Goal: Task Accomplishment & Management: Manage account settings

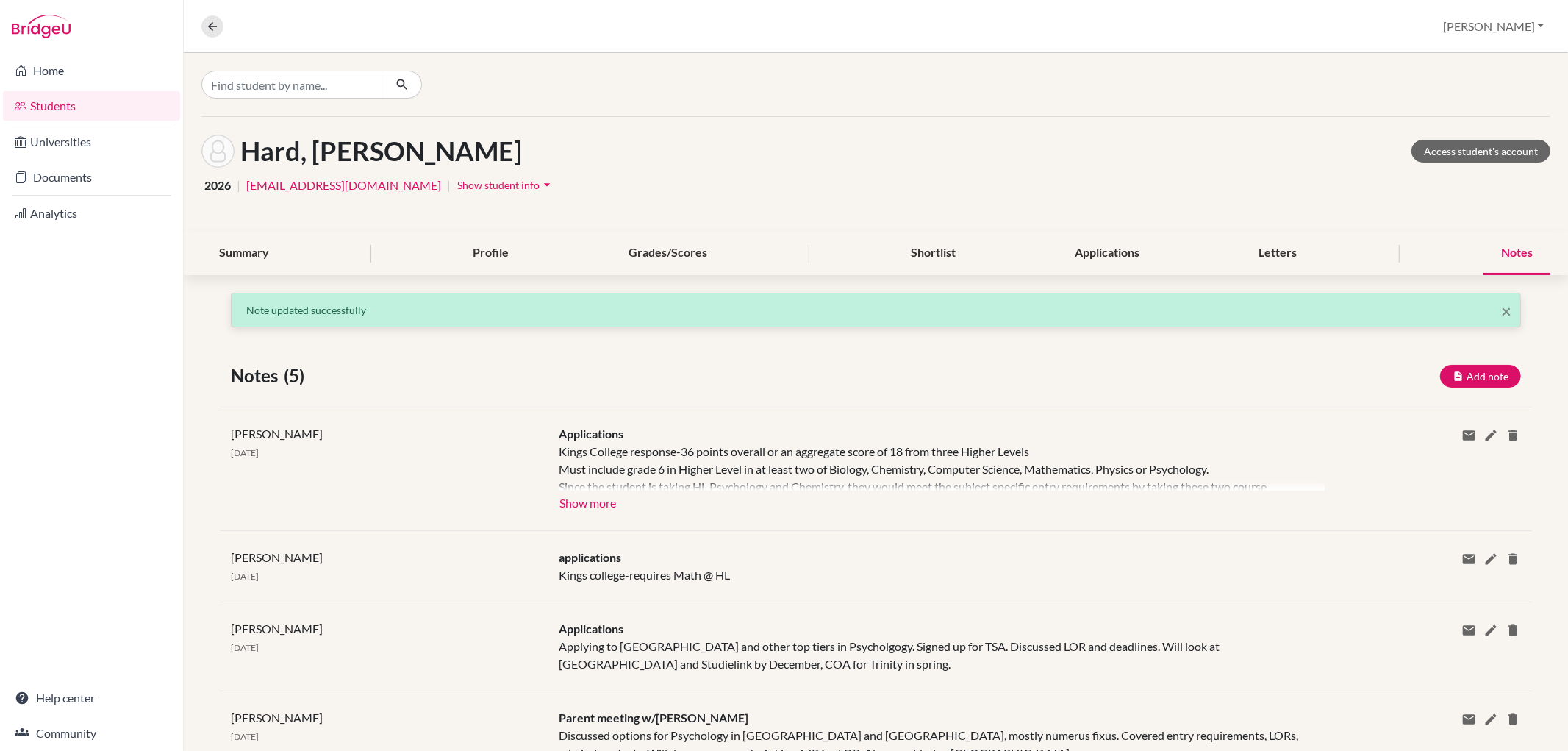
scroll to position [82, 0]
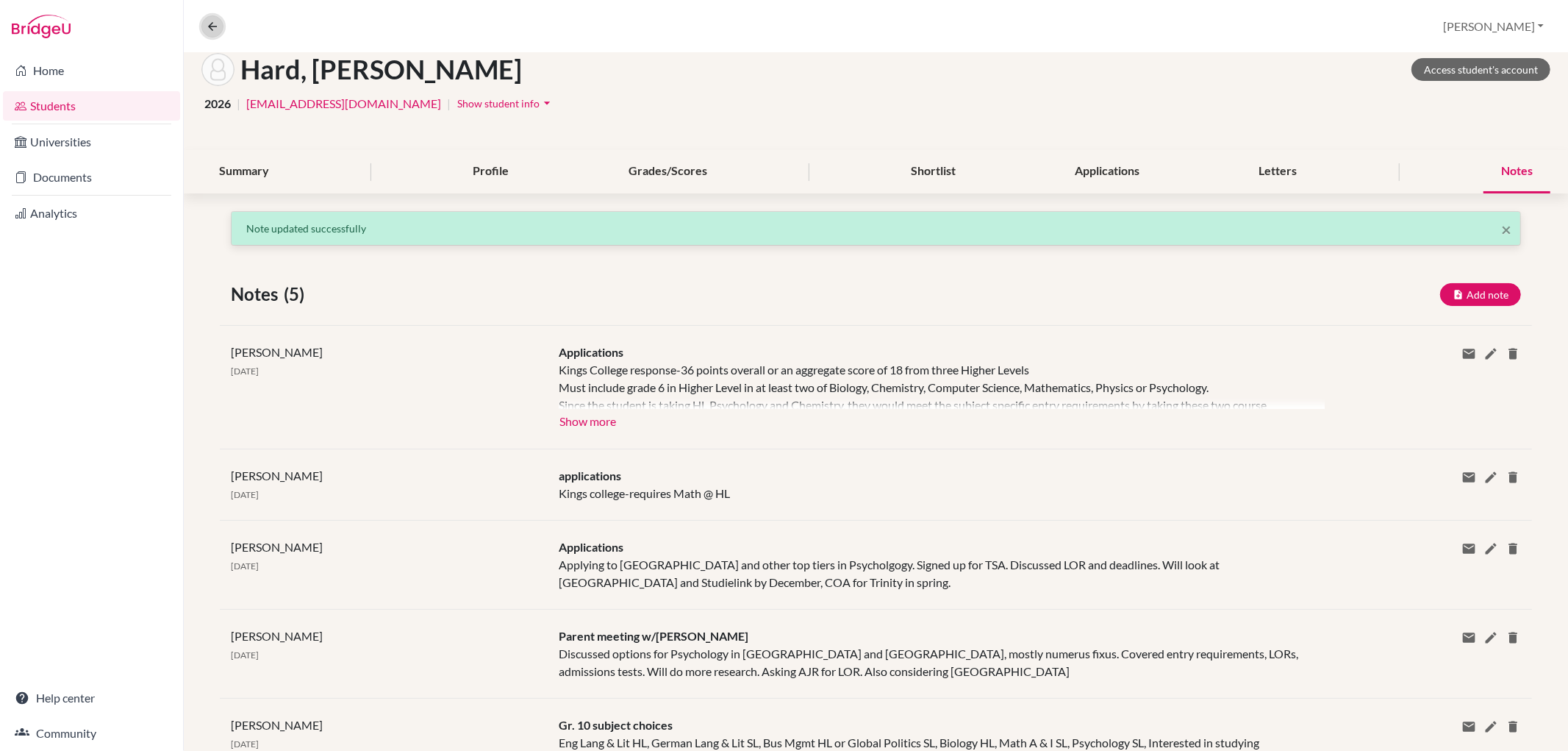
click at [217, 27] on icon at bounding box center [213, 26] width 14 height 14
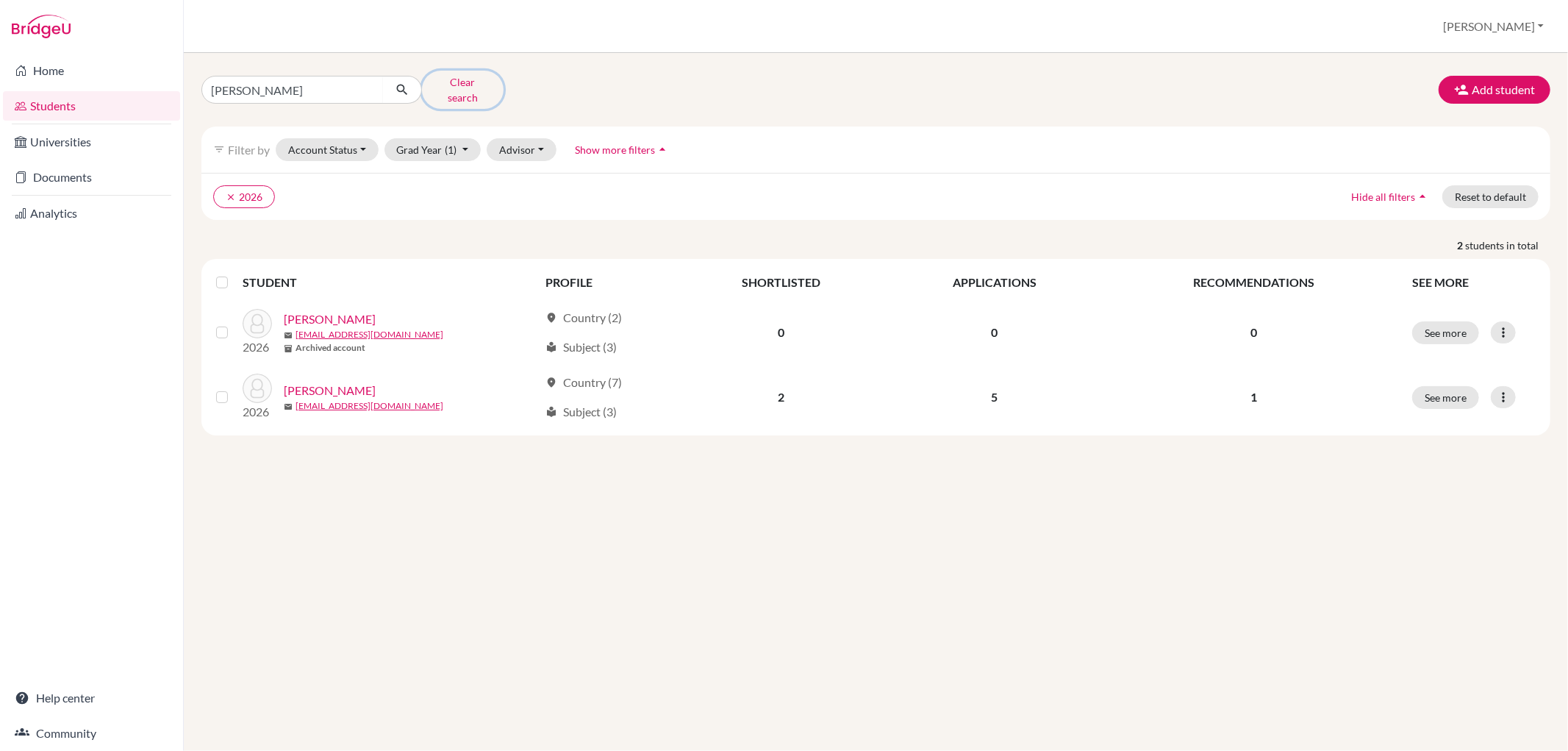
click at [443, 82] on button "Clear search" at bounding box center [462, 90] width 82 height 38
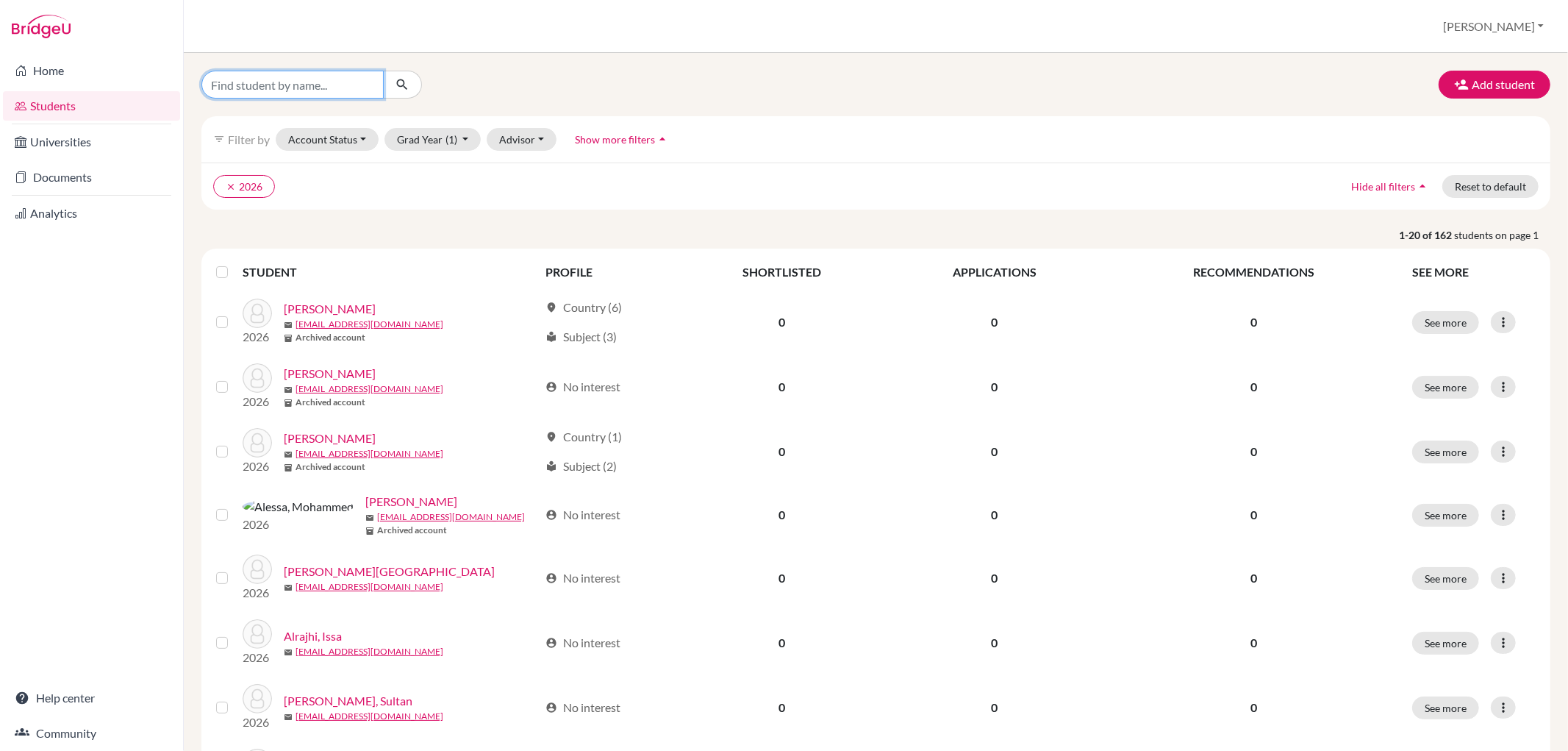
click at [334, 79] on input "Find student by name..." at bounding box center [292, 85] width 183 height 28
type input "[PERSON_NAME]"
click button "submit" at bounding box center [402, 85] width 39 height 28
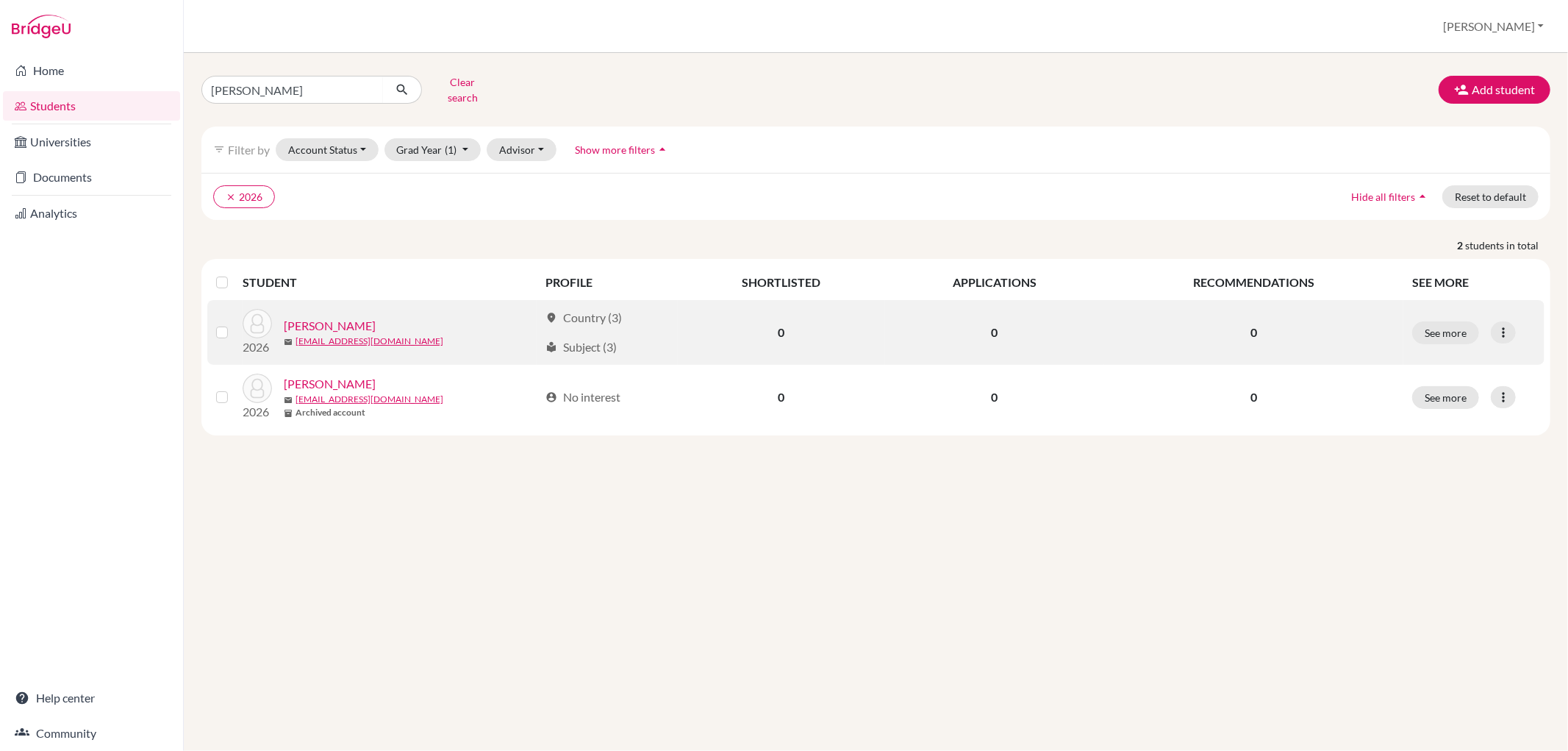
click at [330, 317] on link "[PERSON_NAME]" at bounding box center [330, 326] width 92 height 18
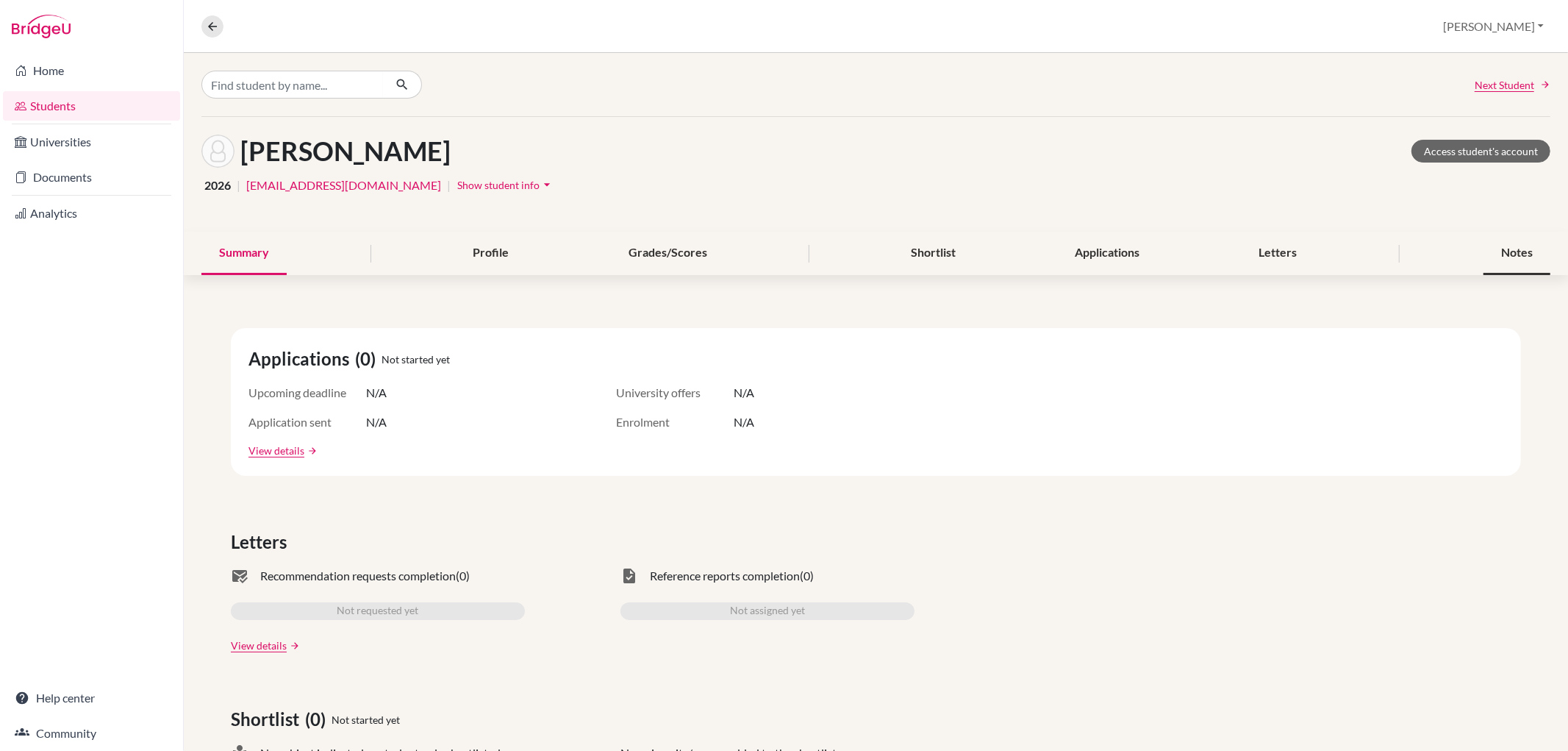
click at [1500, 245] on div "Notes" at bounding box center [1516, 253] width 67 height 43
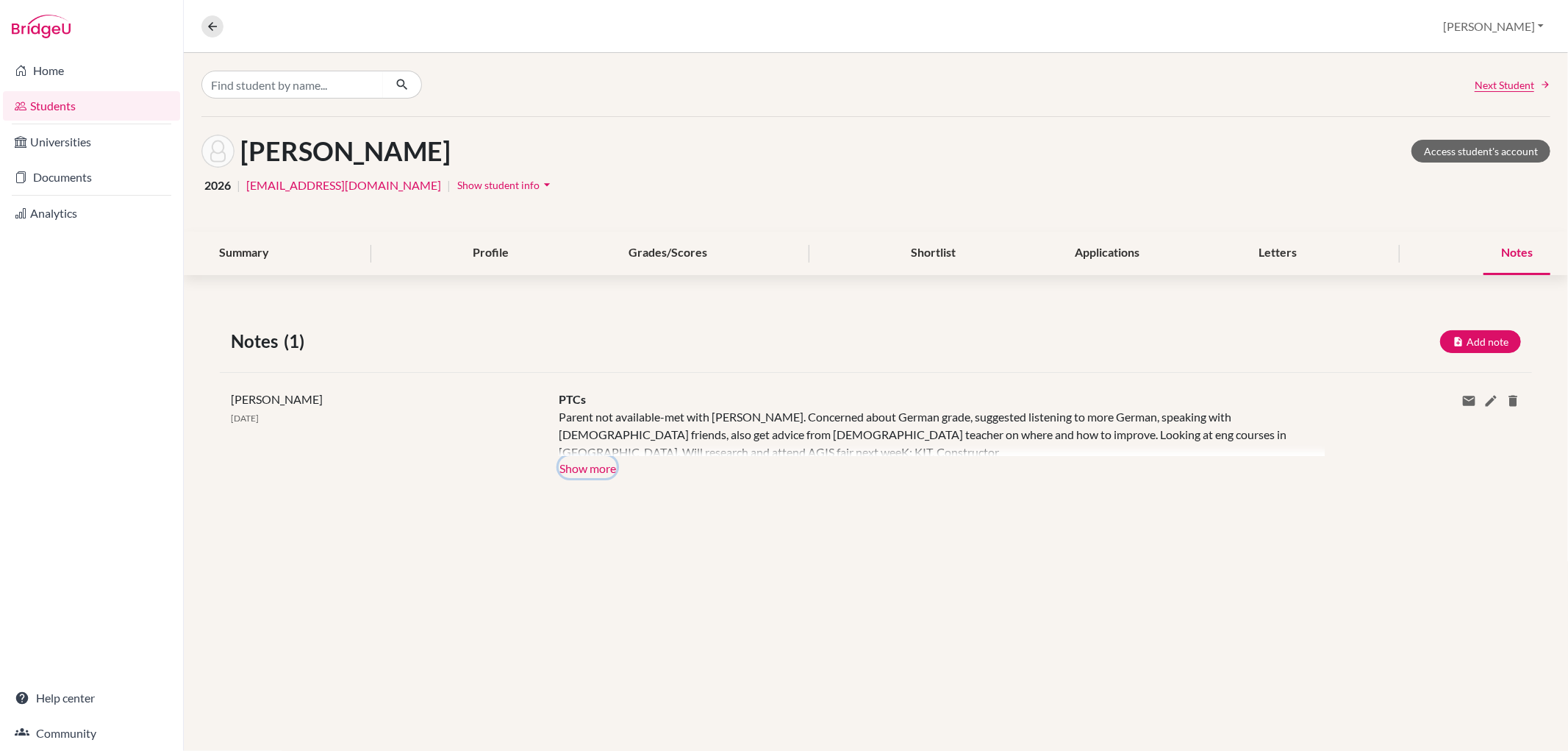
click at [614, 469] on button "Show more" at bounding box center [587, 467] width 58 height 22
click at [1500, 343] on button "Add note" at bounding box center [1481, 342] width 81 height 23
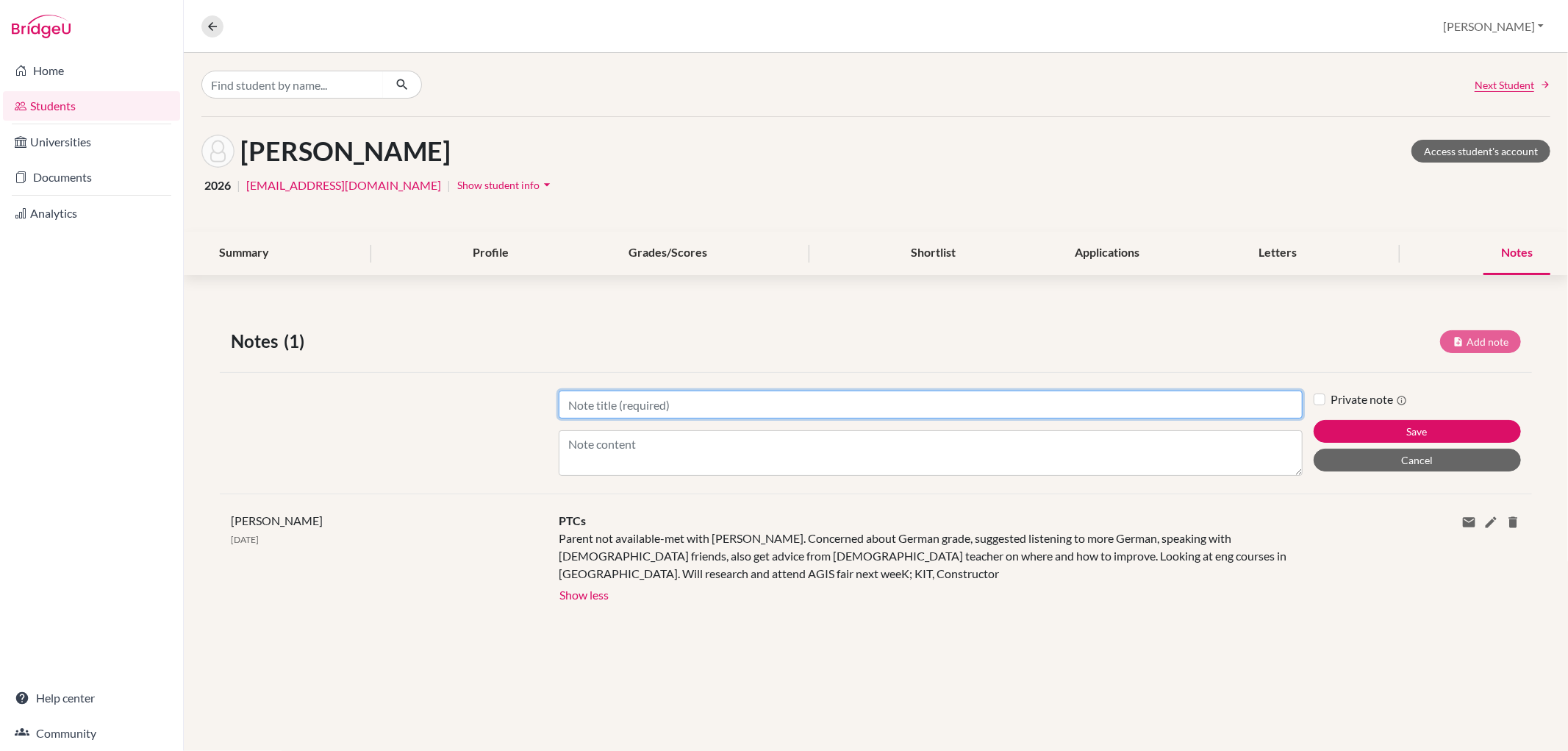
click at [801, 392] on input "Title" at bounding box center [930, 404] width 743 height 28
type input "UCAS"
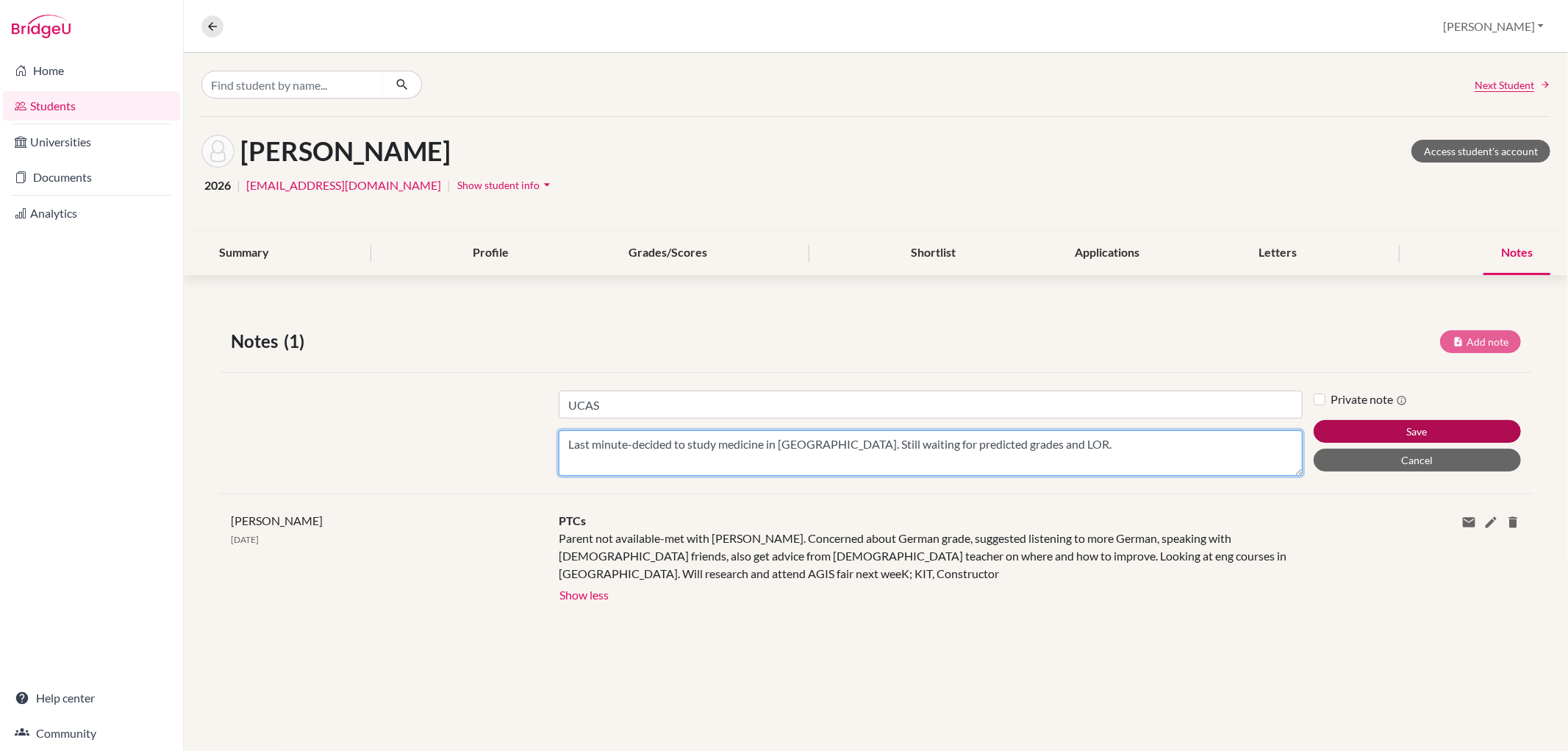
type textarea "Last minute-decided to study medicine in [GEOGRAPHIC_DATA]. Still waiting for p…"
click at [1403, 423] on button "Save" at bounding box center [1417, 431] width 207 height 23
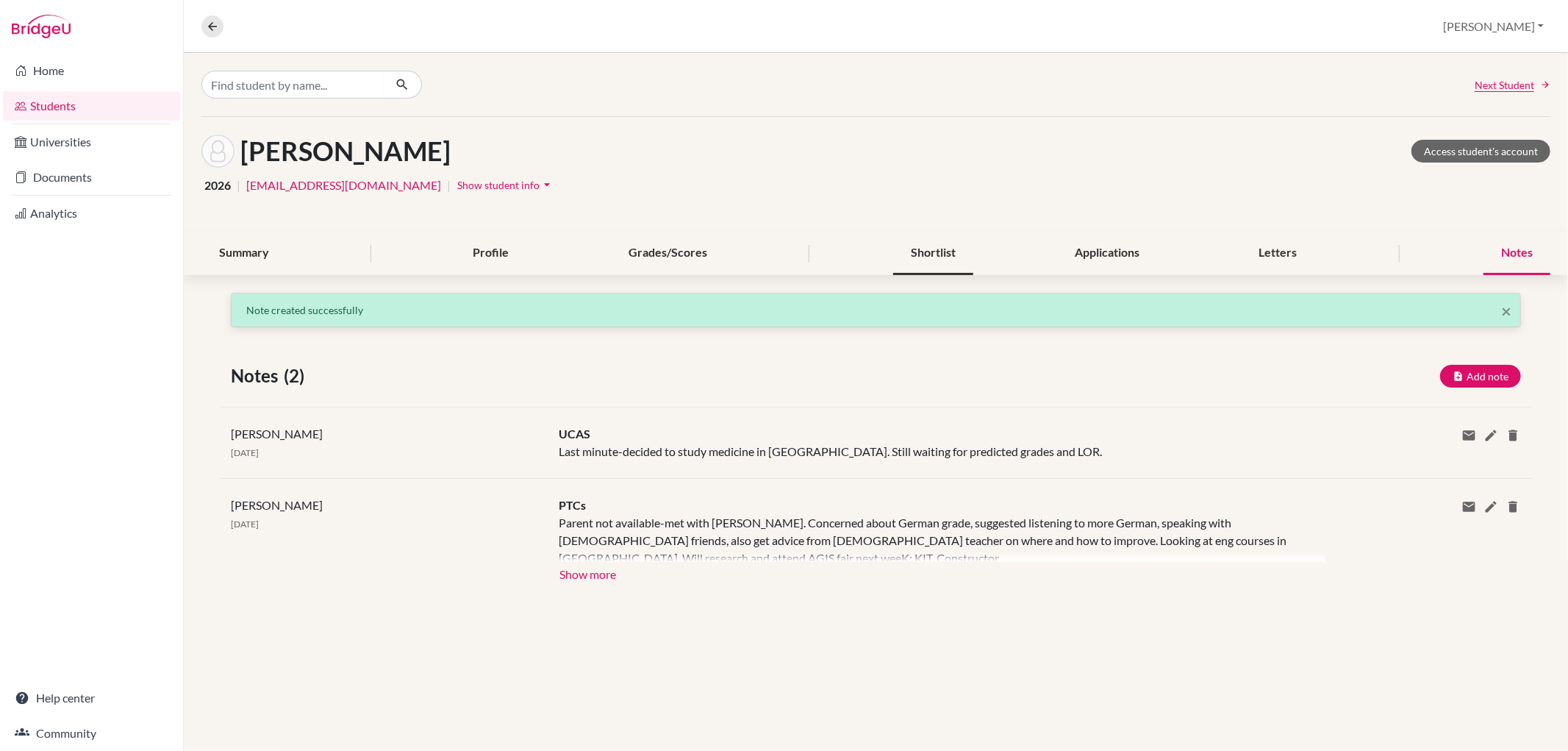
click at [956, 254] on div "Shortlist" at bounding box center [933, 253] width 80 height 43
